Goal: Transaction & Acquisition: Subscribe to service/newsletter

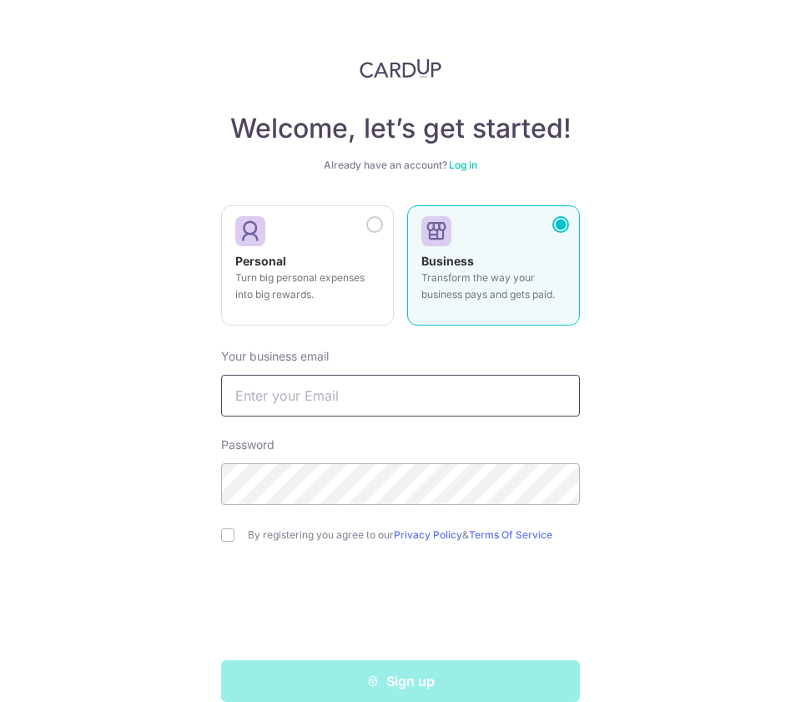
click at [353, 395] on input "text" at bounding box center [400, 396] width 359 height 42
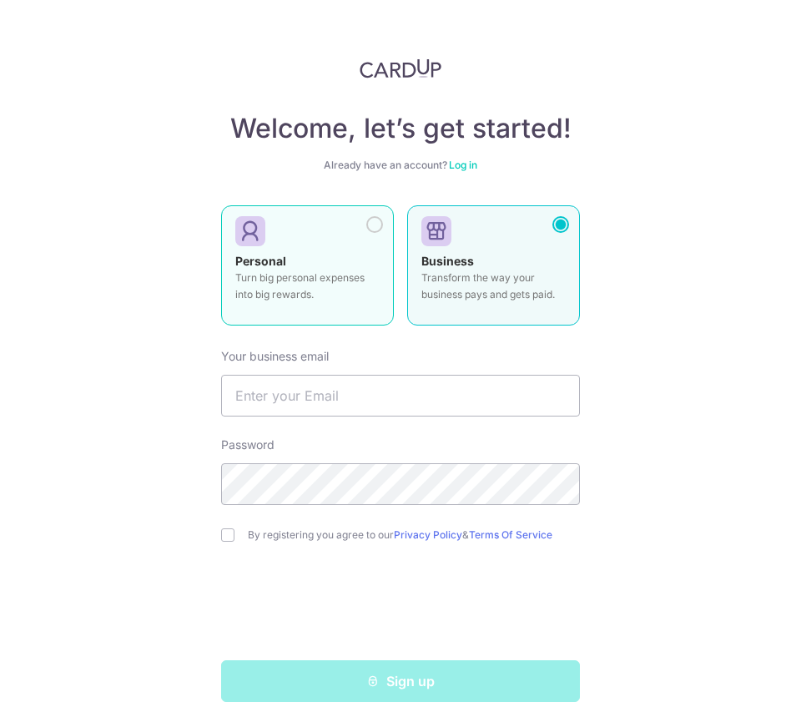
click at [385, 239] on label "Personal Turn big personal expenses into big rewards." at bounding box center [307, 265] width 173 height 120
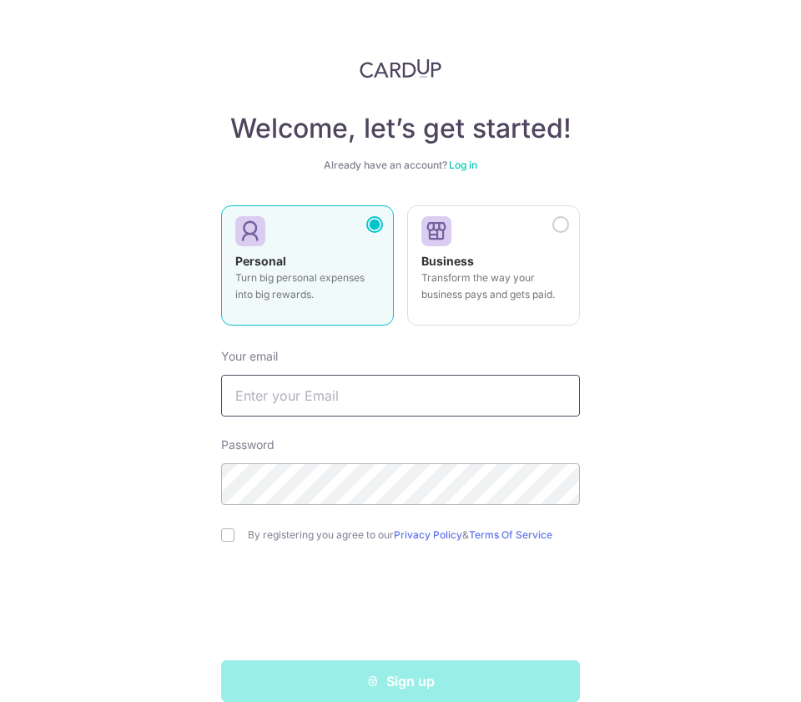
click at [310, 392] on input "text" at bounding box center [400, 396] width 359 height 42
type input "[EMAIL_ADDRESS][DOMAIN_NAME]"
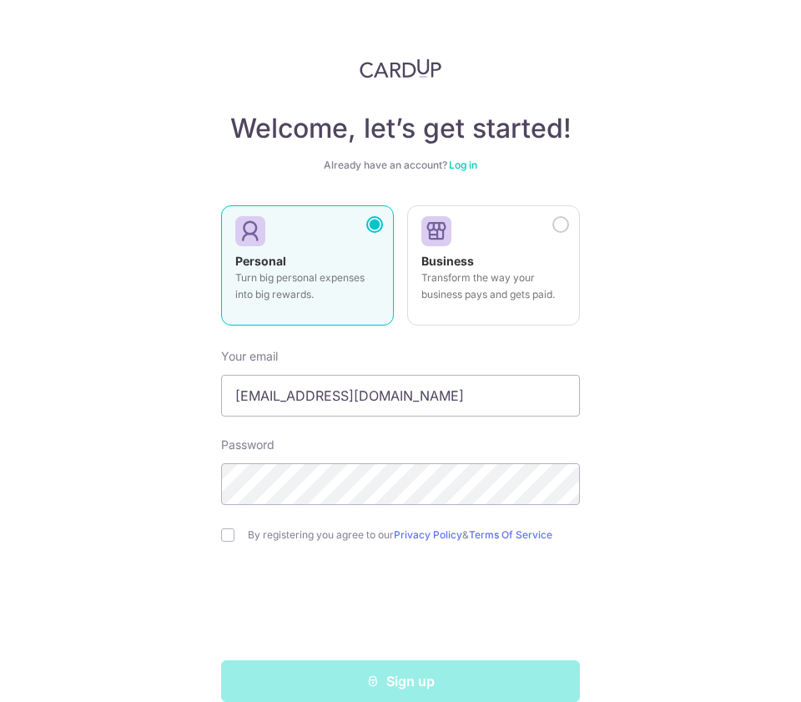
click at [221, 541] on input "checkbox" at bounding box center [227, 534] width 13 height 13
checkbox input "true"
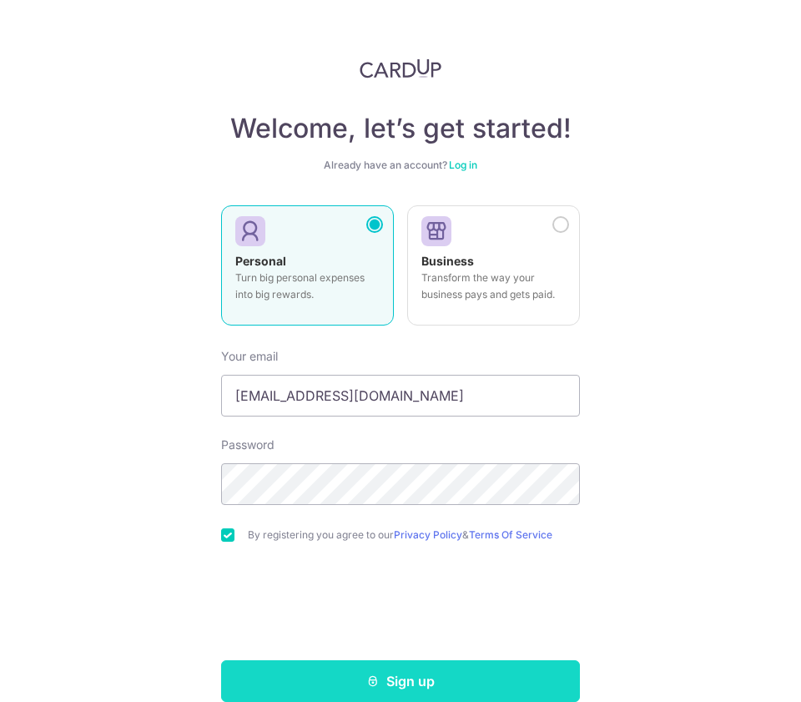
click at [328, 683] on button "Sign up" at bounding box center [400, 681] width 359 height 42
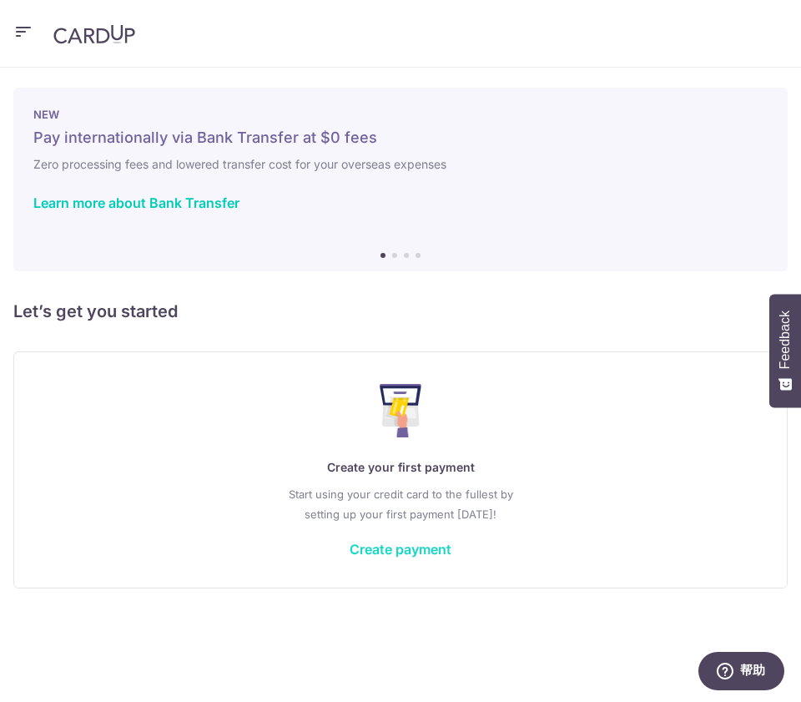
click at [372, 553] on link "Create payment" at bounding box center [401, 549] width 102 height 17
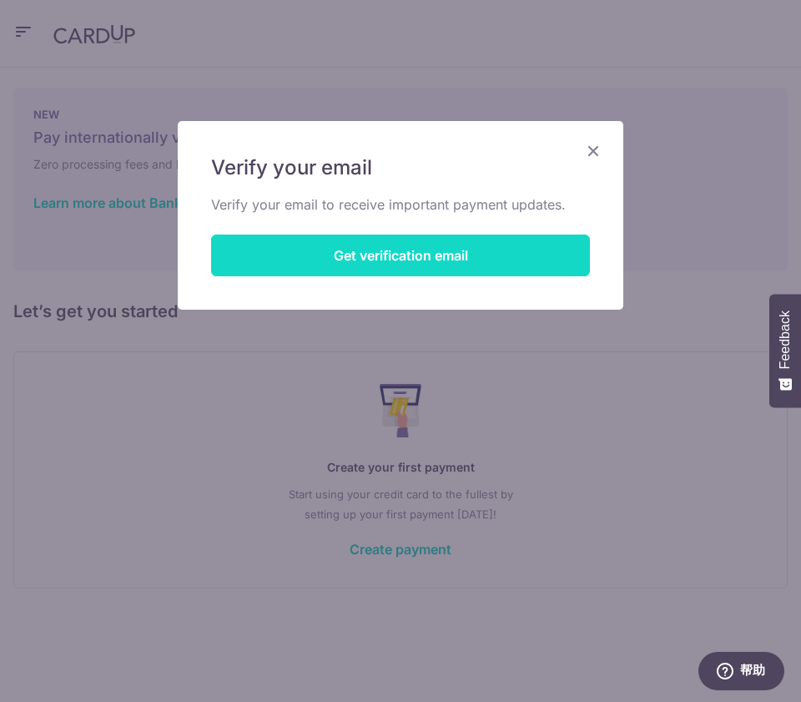
click at [502, 242] on button "Get verification email" at bounding box center [400, 255] width 379 height 42
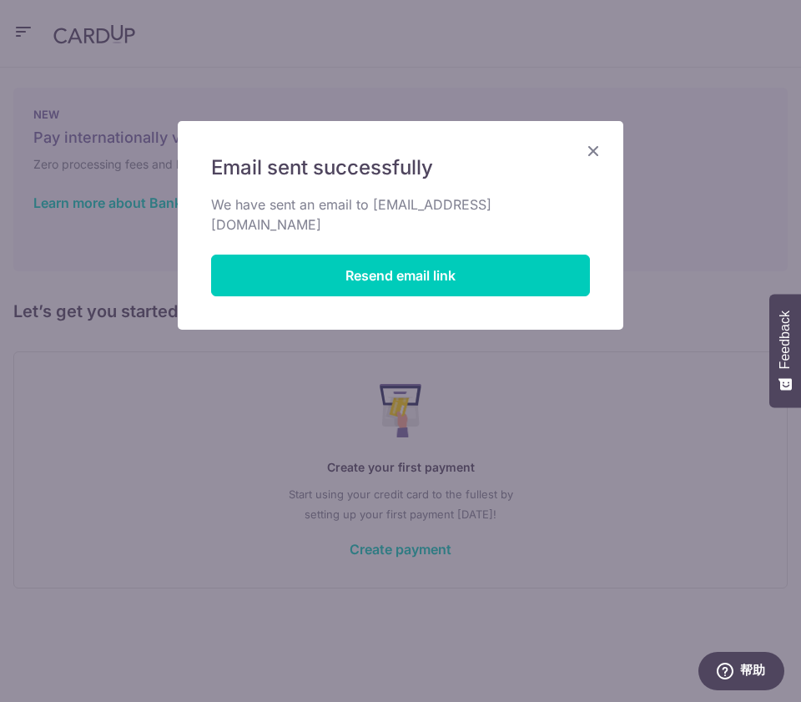
click at [592, 153] on icon "Close" at bounding box center [593, 150] width 20 height 21
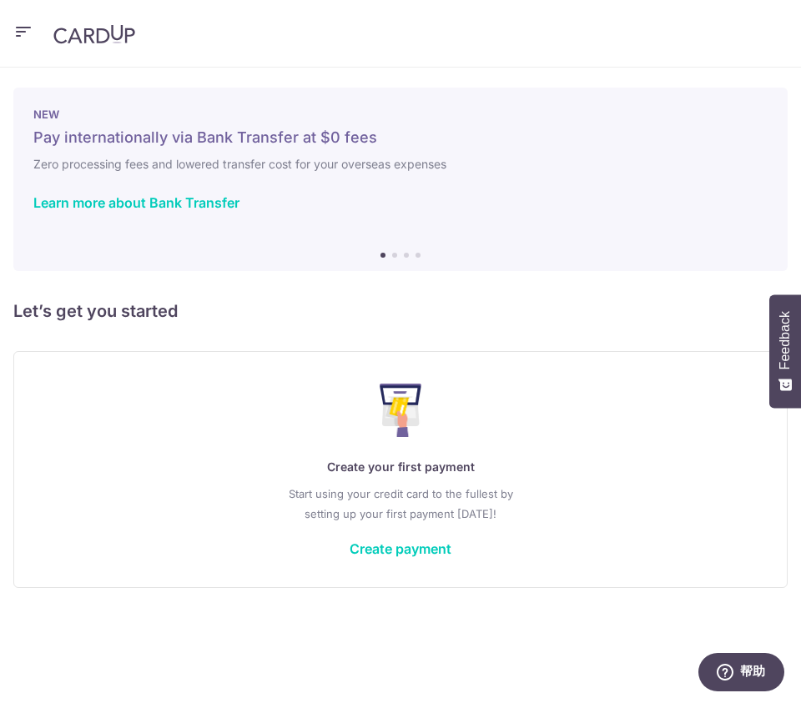
click at [23, 32] on icon "button" at bounding box center [23, 32] width 20 height 21
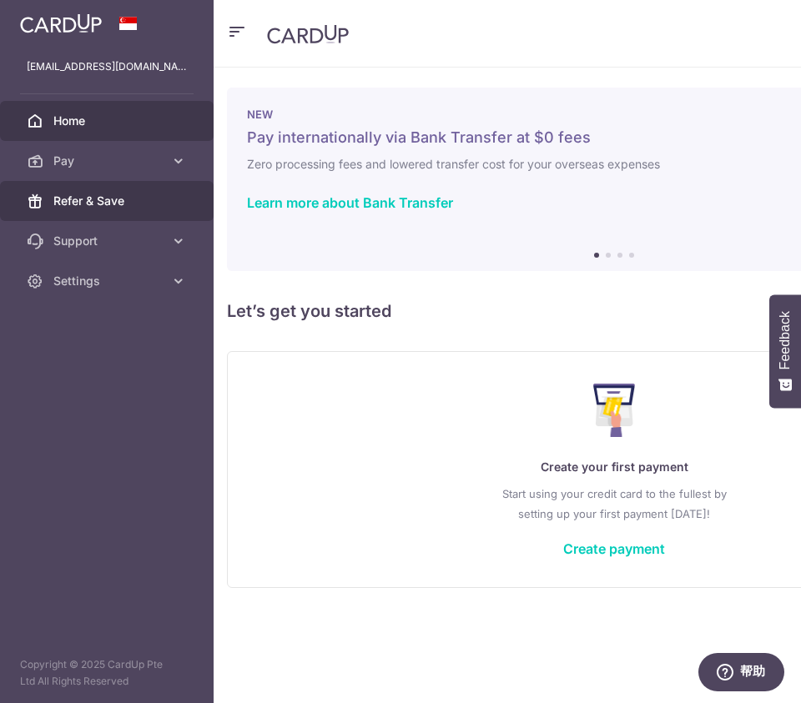
click at [131, 195] on span "Refer & Save" at bounding box center [108, 201] width 110 height 17
